Goal: Task Accomplishment & Management: Manage account settings

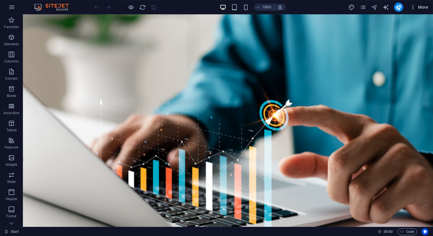
click at [422, 9] on span "More" at bounding box center [419, 7] width 18 height 6
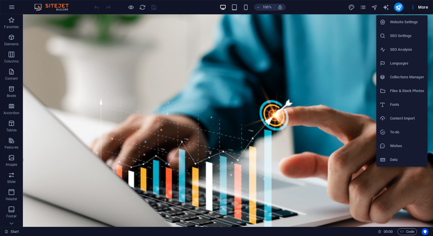
click at [398, 25] on h6 "Website Settings" at bounding box center [407, 22] width 34 height 7
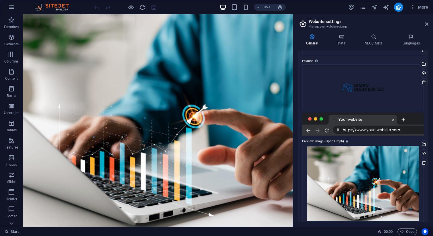
scroll to position [50, 0]
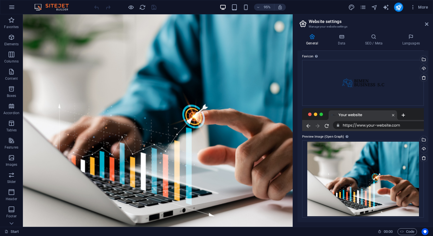
click at [275, 0] on header "95% More" at bounding box center [216, 7] width 433 height 14
click at [340, 35] on icon at bounding box center [341, 37] width 25 height 6
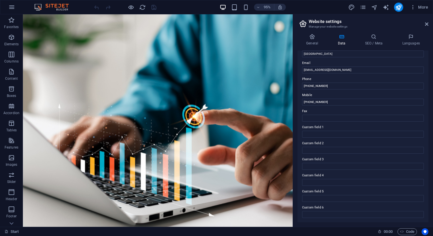
scroll to position [0, 0]
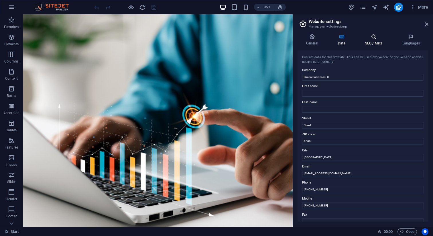
click at [377, 40] on h4 "SEO / Meta" at bounding box center [375, 40] width 37 height 12
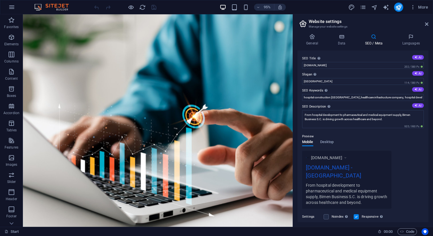
scroll to position [64, 0]
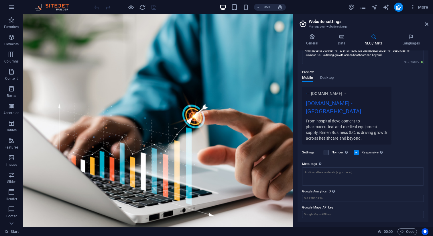
click at [359, 153] on label at bounding box center [356, 152] width 5 height 5
click at [0, 0] on input "Responsive Determine whether the website should be responsive based on screen r…" at bounding box center [0, 0] width 0 height 0
click at [359, 153] on label at bounding box center [356, 152] width 5 height 5
click at [0, 0] on input "Responsive Determine whether the website should be responsive based on screen r…" at bounding box center [0, 0] width 0 height 0
click at [359, 153] on label at bounding box center [356, 152] width 5 height 5
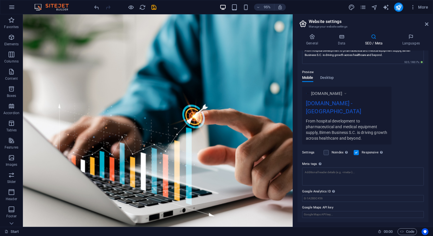
click at [0, 0] on input "Responsive Determine whether the website should be responsive based on screen r…" at bounding box center [0, 0] width 0 height 0
click at [359, 154] on label at bounding box center [356, 152] width 5 height 5
click at [0, 0] on input "Responsive Determine whether the website should be responsive based on screen r…" at bounding box center [0, 0] width 0 height 0
click at [327, 199] on input "Google Analytics ID Please only add the Google Analytics ID. We automatically i…" at bounding box center [363, 198] width 122 height 7
drag, startPoint x: 303, startPoint y: 191, endPoint x: 323, endPoint y: 191, distance: 20.1
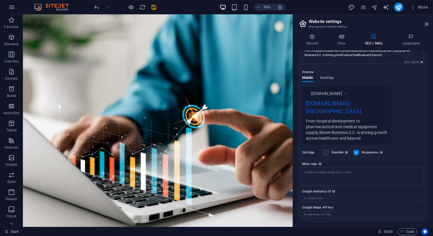
click at [323, 191] on label "Google Analytics ID Please only add the Google Analytics ID. We automatically i…" at bounding box center [363, 191] width 122 height 7
click at [323, 195] on input "Google Analytics ID Please only add the Google Analytics ID. We automatically i…" at bounding box center [363, 198] width 122 height 7
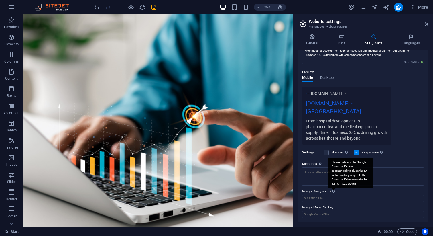
click at [334, 188] on div "Please only add the Google Analytics ID. We automatically include the ID in the…" at bounding box center [351, 173] width 46 height 30
click at [334, 195] on input "Google Analytics ID Please only add the Google Analytics ID. We automatically i…" at bounding box center [363, 198] width 122 height 7
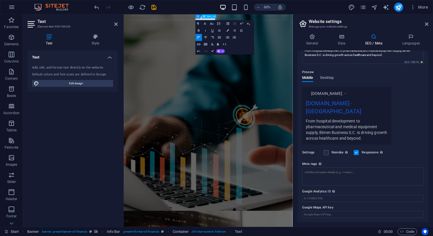
click at [416, 81] on div "Preview Mobile Desktop [DOMAIN_NAME] [DOMAIN_NAME] - [GEOGRAPHIC_DATA] From hos…" at bounding box center [363, 104] width 122 height 80
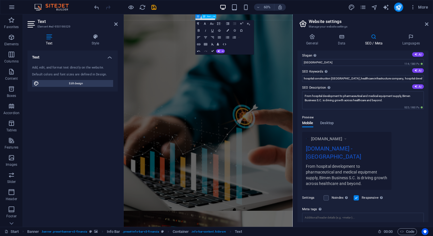
scroll to position [0, 0]
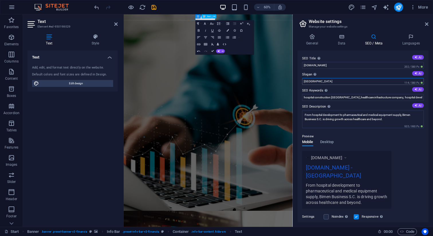
drag, startPoint x: 449, startPoint y: 95, endPoint x: 394, endPoint y: 124, distance: 62.6
click at [326, 80] on input "[GEOGRAPHIC_DATA]" at bounding box center [363, 81] width 122 height 7
drag, startPoint x: 326, startPoint y: 80, endPoint x: 299, endPoint y: 80, distance: 26.4
click at [299, 80] on div "SEO Title The title of your website - make it something that stands out in sear…" at bounding box center [363, 136] width 131 height 172
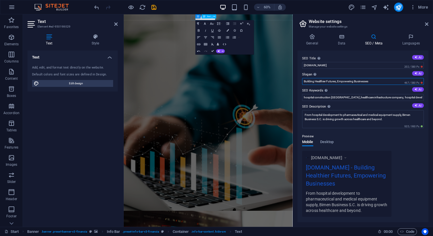
type input "Building Healthier Futures, Empowering Businesses"
click at [405, 154] on div "[DOMAIN_NAME] [DOMAIN_NAME] - Building Healthier Futures, Empowering Businesses…" at bounding box center [363, 184] width 122 height 66
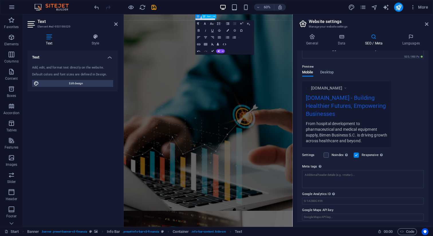
scroll to position [72, 0]
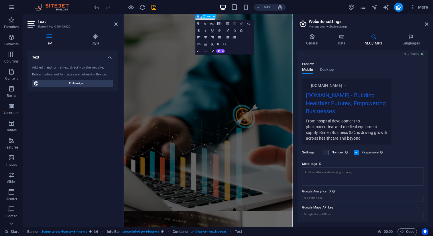
click at [84, 124] on div "Text Add, edit, and format text directly on the website. Default colors and fon…" at bounding box center [73, 136] width 90 height 172
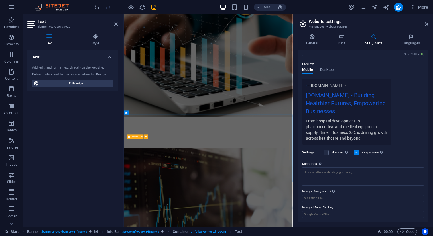
scroll to position [187, 0]
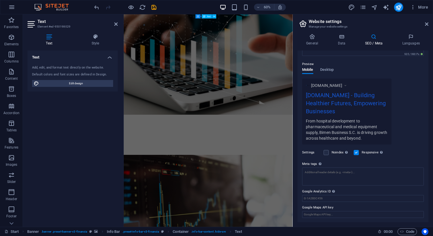
click at [103, 202] on div "Text Add, edit, and format text directly on the website. Default colors and fon…" at bounding box center [73, 136] width 90 height 172
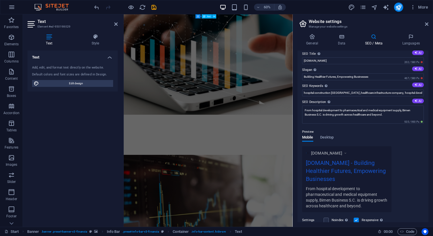
scroll to position [0, 0]
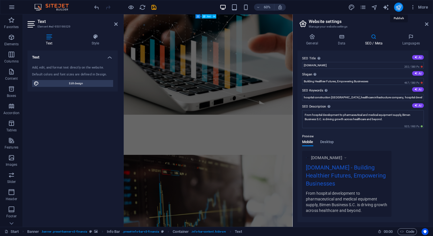
click at [400, 6] on icon "publish" at bounding box center [399, 7] width 7 height 7
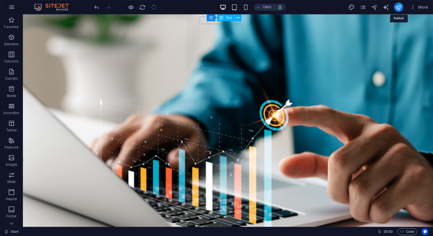
click at [400, 6] on icon "publish" at bounding box center [399, 7] width 7 height 7
